Goal: Check status: Check status

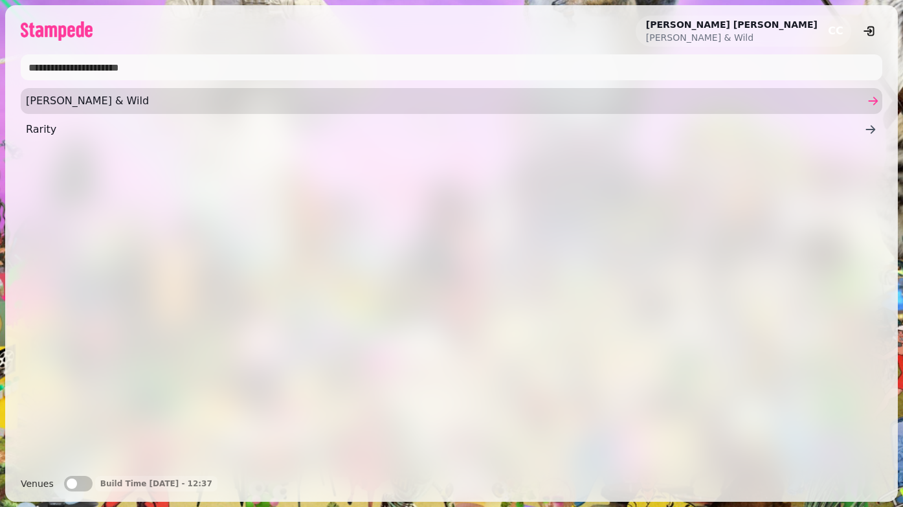
click at [61, 98] on span "[PERSON_NAME] & Wild" at bounding box center [445, 101] width 838 height 16
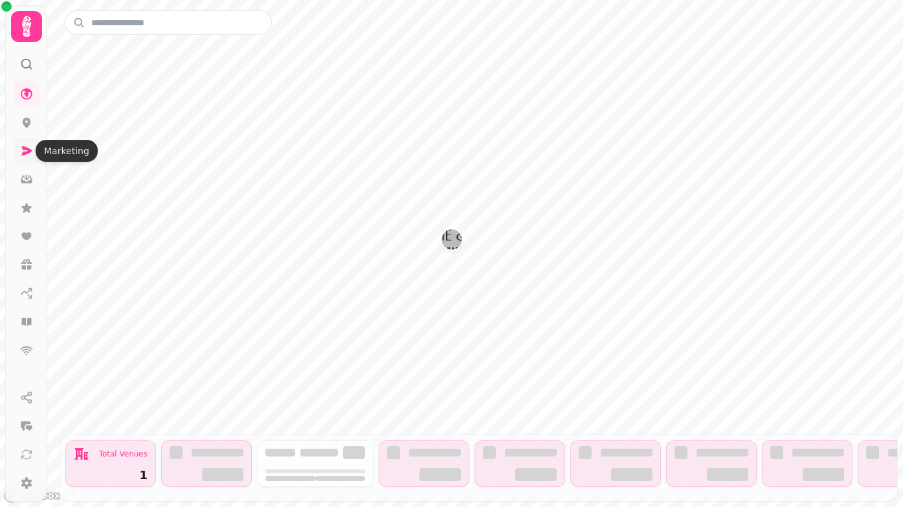
click at [29, 151] on icon at bounding box center [27, 150] width 10 height 9
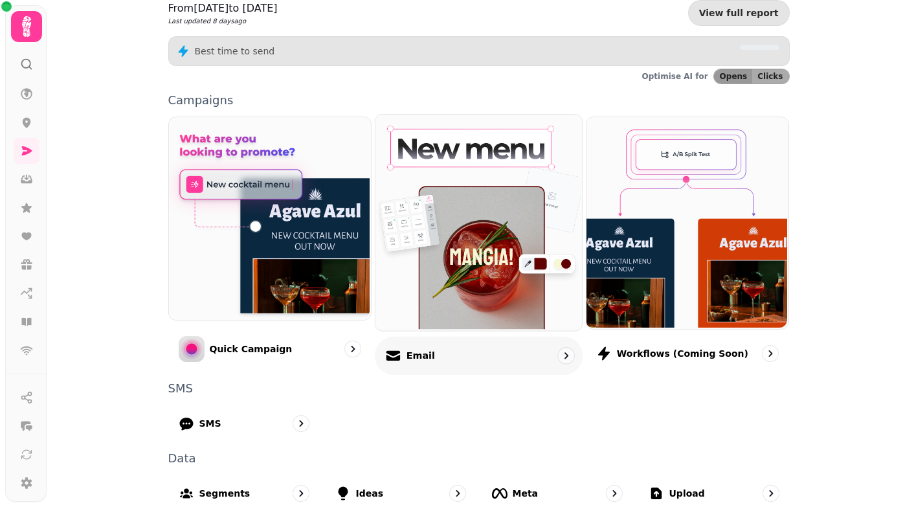
scroll to position [288, 0]
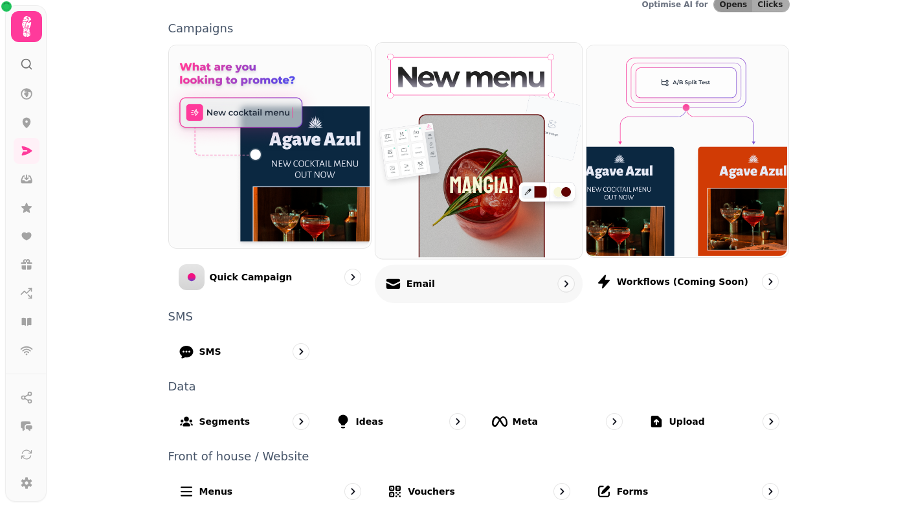
click at [413, 278] on p "Email" at bounding box center [420, 283] width 28 height 13
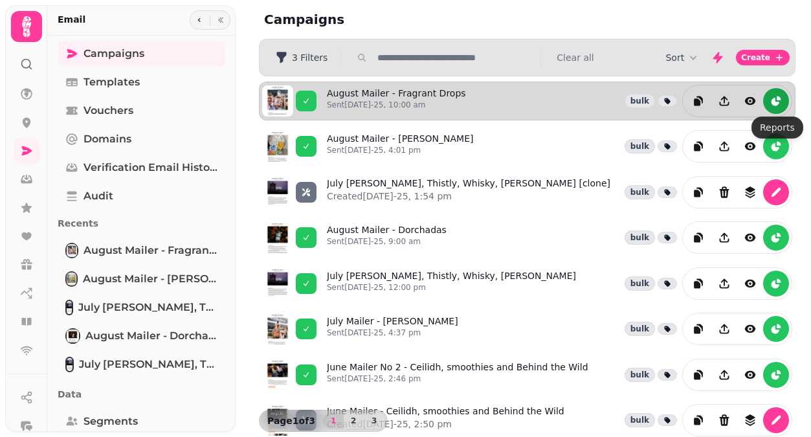
click at [772, 93] on button "reports" at bounding box center [776, 101] width 26 height 26
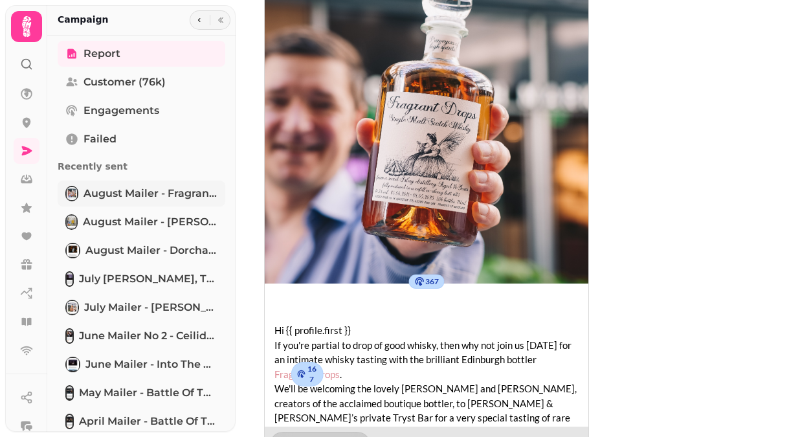
click at [163, 203] on link "August Mailer - Fragrant Drops" at bounding box center [142, 194] width 168 height 26
click at [145, 197] on span "August Mailer - Fragrant Drops" at bounding box center [150, 194] width 134 height 16
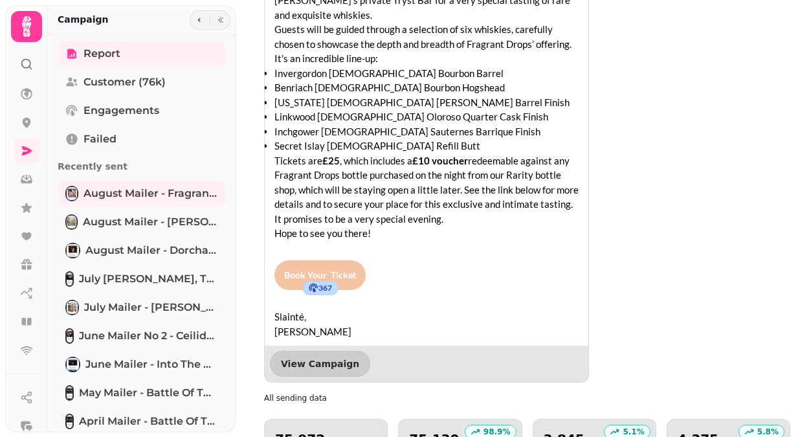
scroll to position [494, 0]
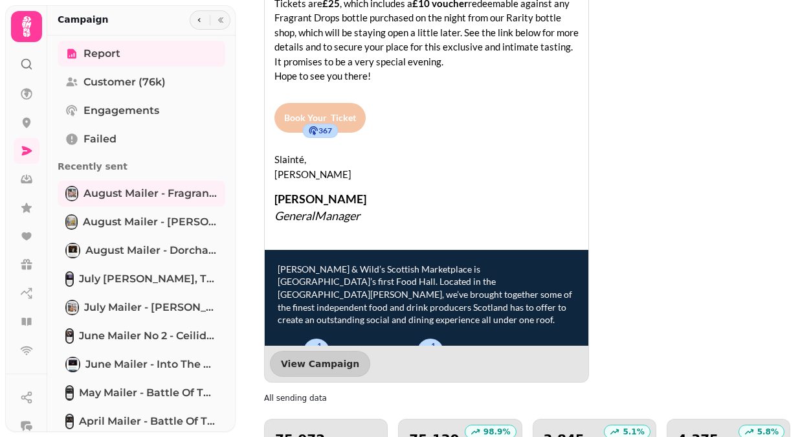
click at [625, 271] on div "Engaged contacts See more" at bounding box center [715, 85] width 210 height 594
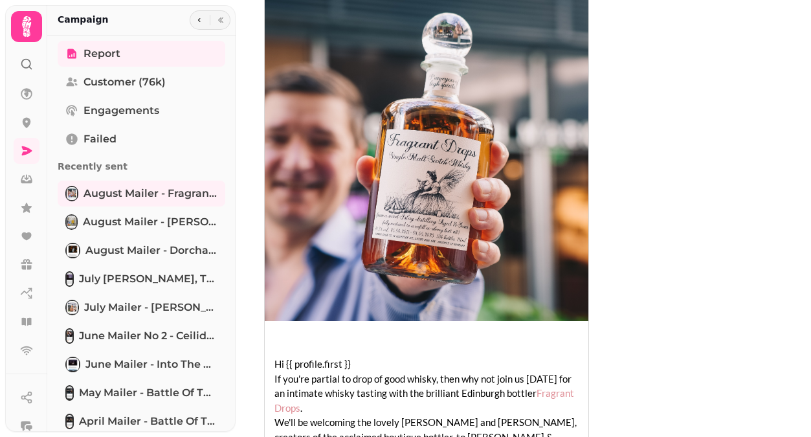
scroll to position [1145, 0]
